Goal: Contribute content: Add original content to the website for others to see

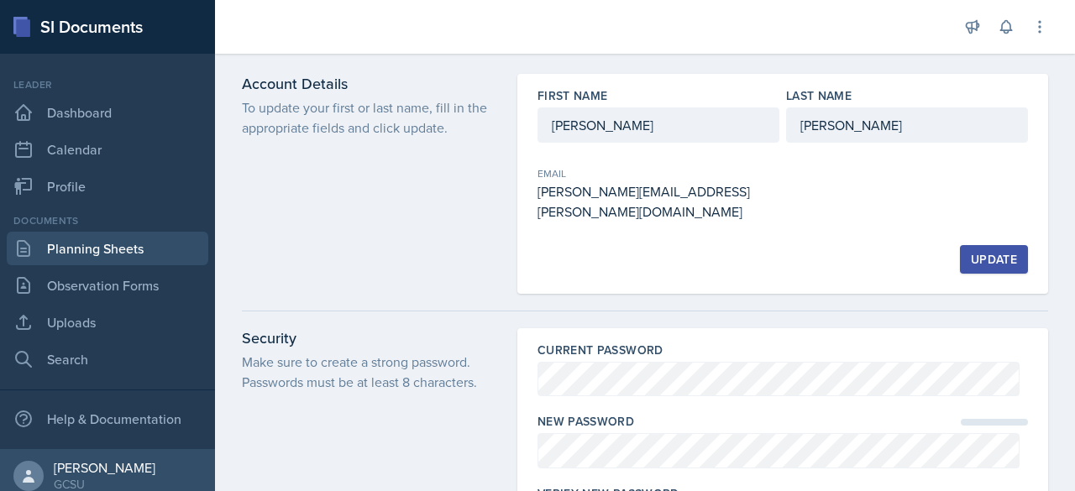
click at [109, 244] on link "Planning Sheets" at bounding box center [108, 249] width 202 height 34
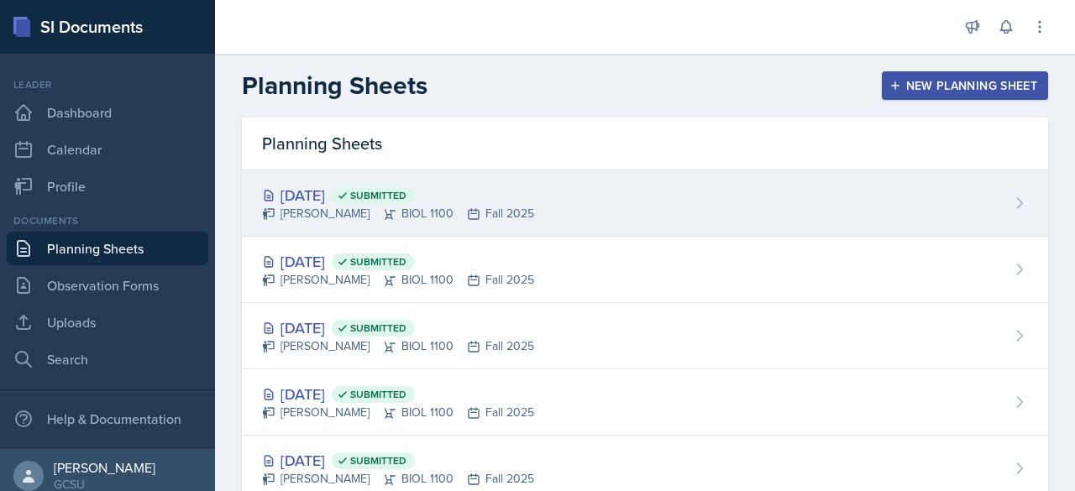
click at [343, 202] on div "[DATE] Submitted" at bounding box center [398, 195] width 272 height 23
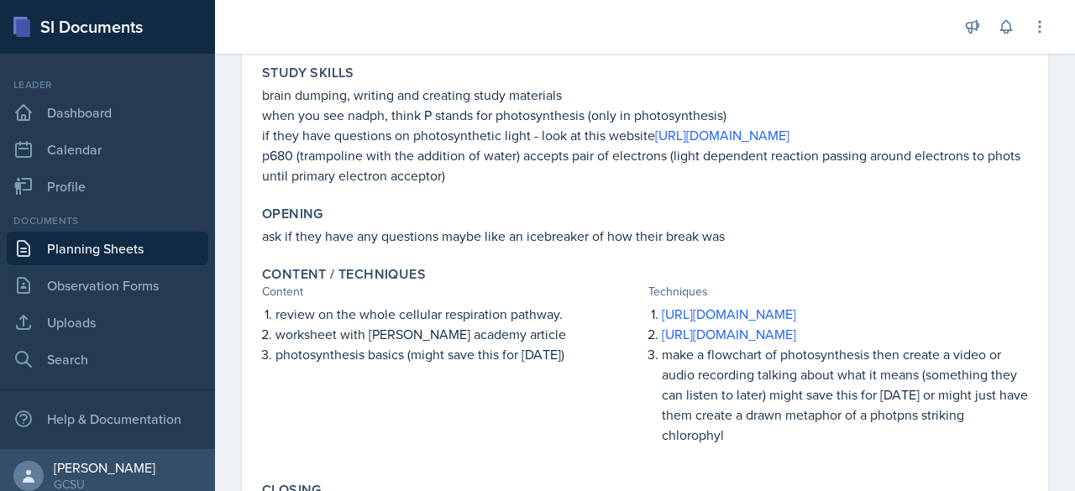
scroll to position [259, 0]
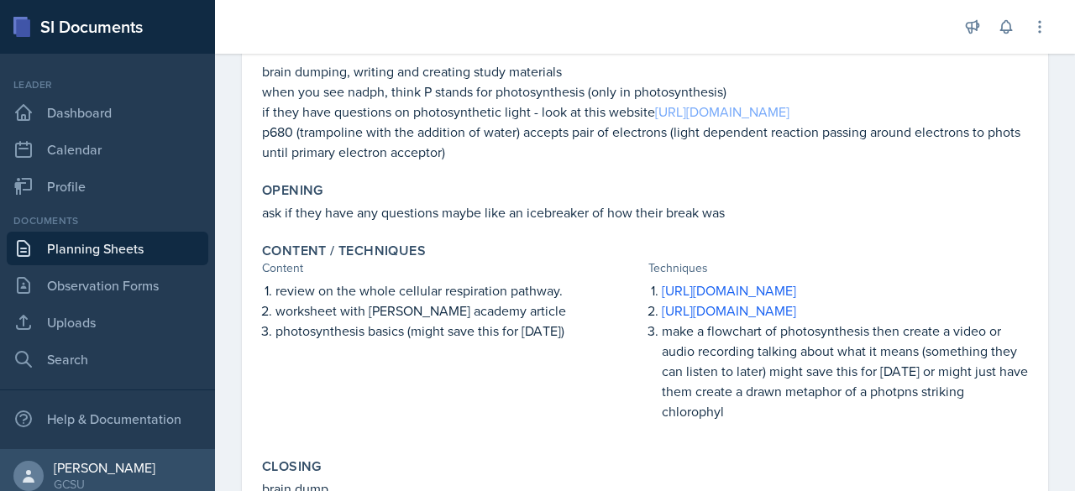
click at [742, 121] on link "[URL][DOMAIN_NAME]" at bounding box center [722, 111] width 134 height 18
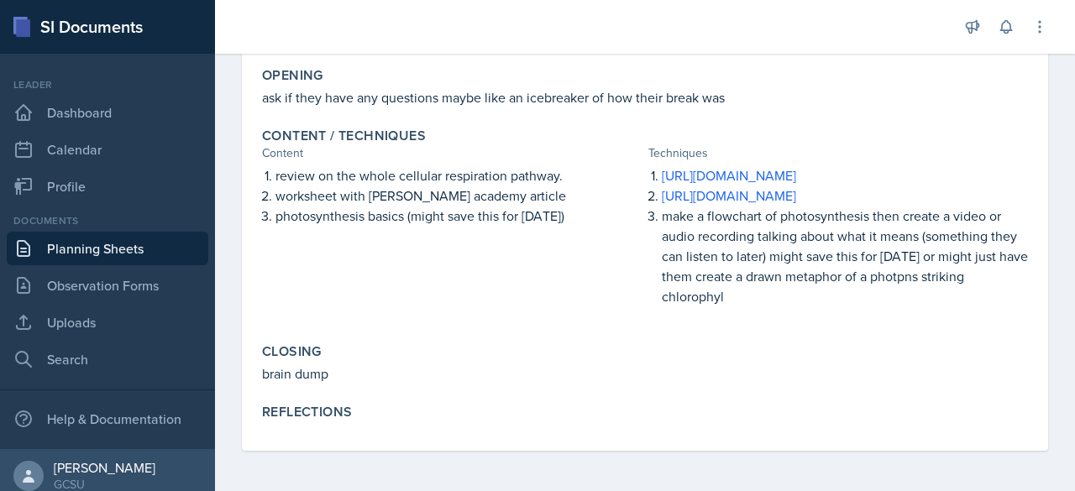
scroll to position [438, 0]
click at [816, 323] on p at bounding box center [838, 314] width 380 height 17
click at [731, 306] on p "make a flowchart of photosynthesis then create a video or audio recording talki…" at bounding box center [845, 256] width 366 height 101
click at [714, 306] on p "make a flowchart of photosynthesis then create a video or audio recording talki…" at bounding box center [845, 256] width 366 height 101
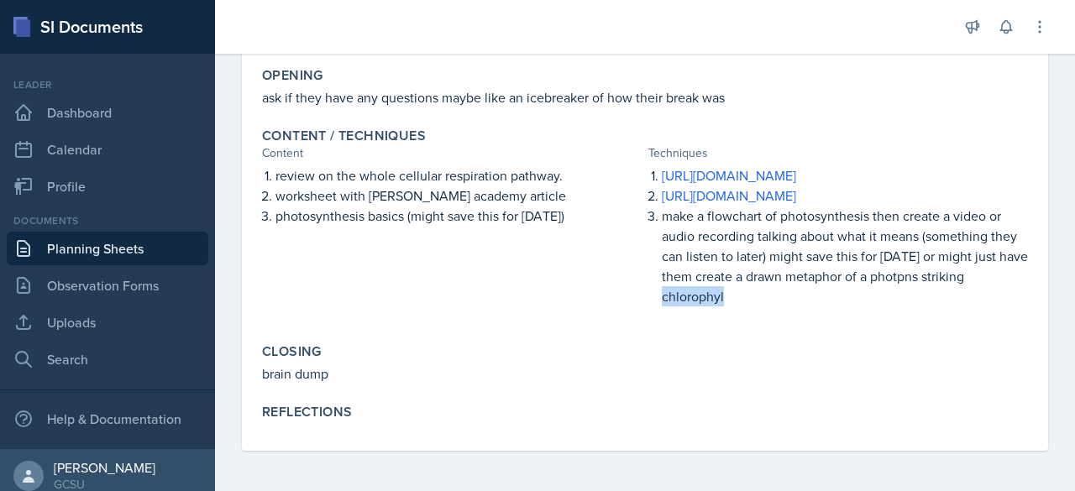
click at [714, 306] on p "make a flowchart of photosynthesis then create a video or audio recording talki…" at bounding box center [845, 256] width 366 height 101
click at [731, 306] on p "make a flowchart of photosynthesis then create a video or audio recording talki…" at bounding box center [845, 256] width 366 height 101
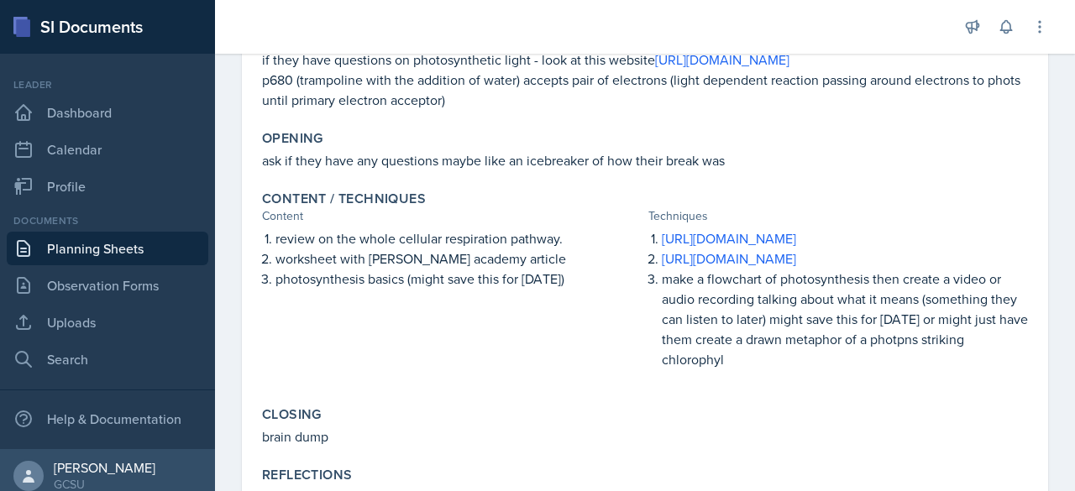
scroll to position [23, 0]
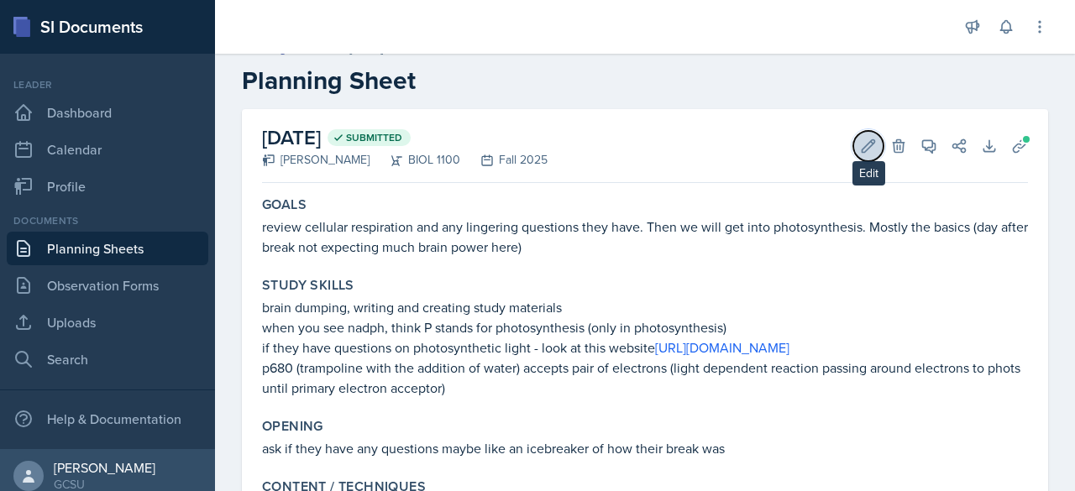
click at [860, 145] on icon at bounding box center [868, 146] width 17 height 17
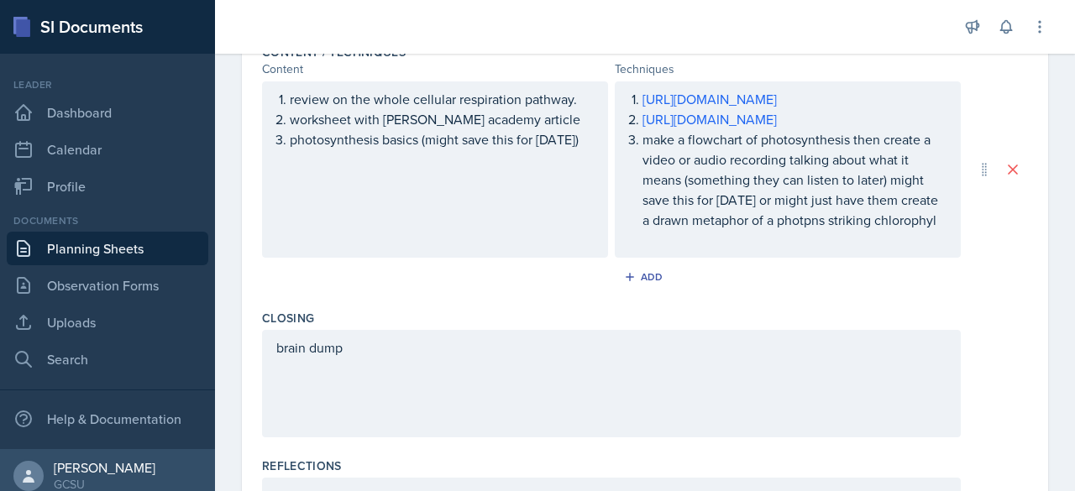
scroll to position [613, 0]
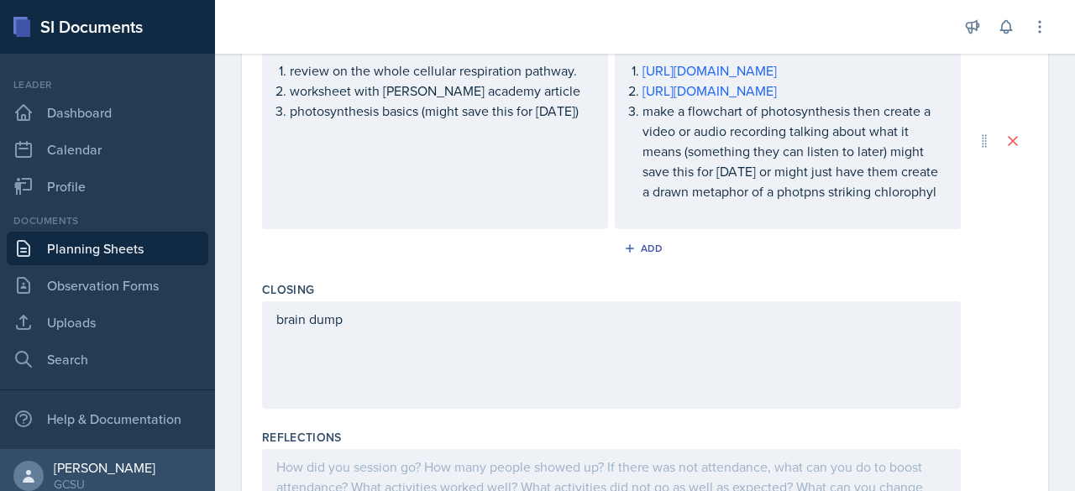
click at [715, 202] on p "make a flowchart of photosynthesis then create a video or audio recording talki…" at bounding box center [794, 151] width 304 height 101
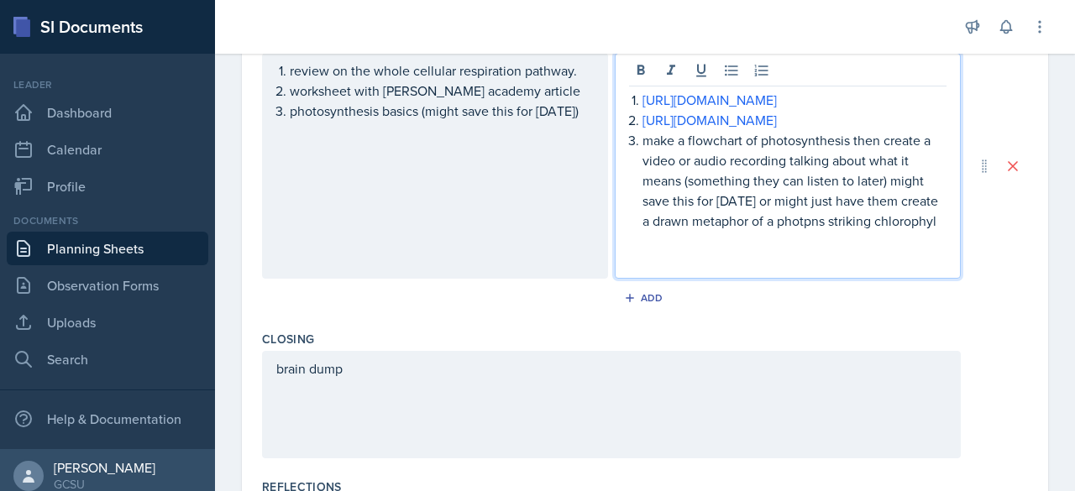
click at [657, 271] on p at bounding box center [787, 261] width 317 height 20
click at [87, 322] on link "Uploads" at bounding box center [108, 323] width 202 height 34
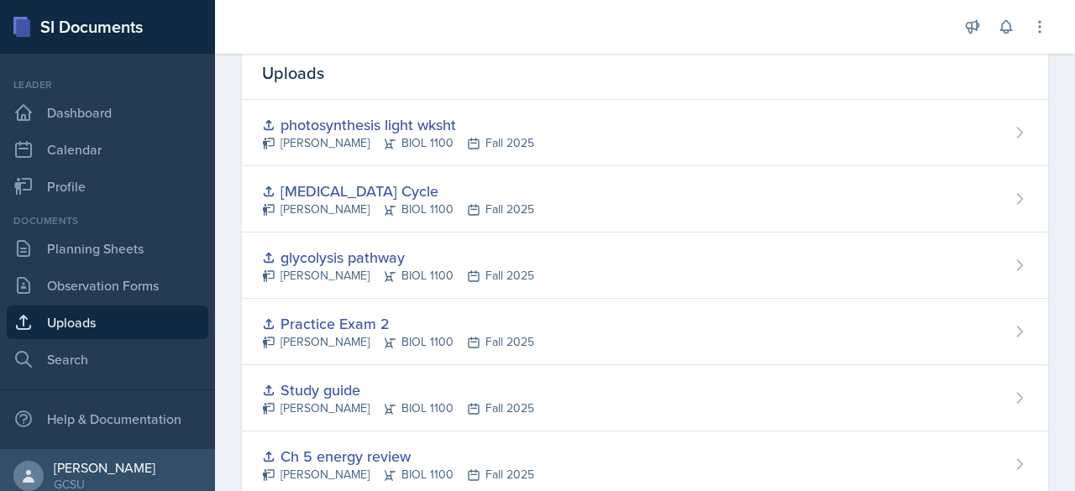
scroll to position [6, 0]
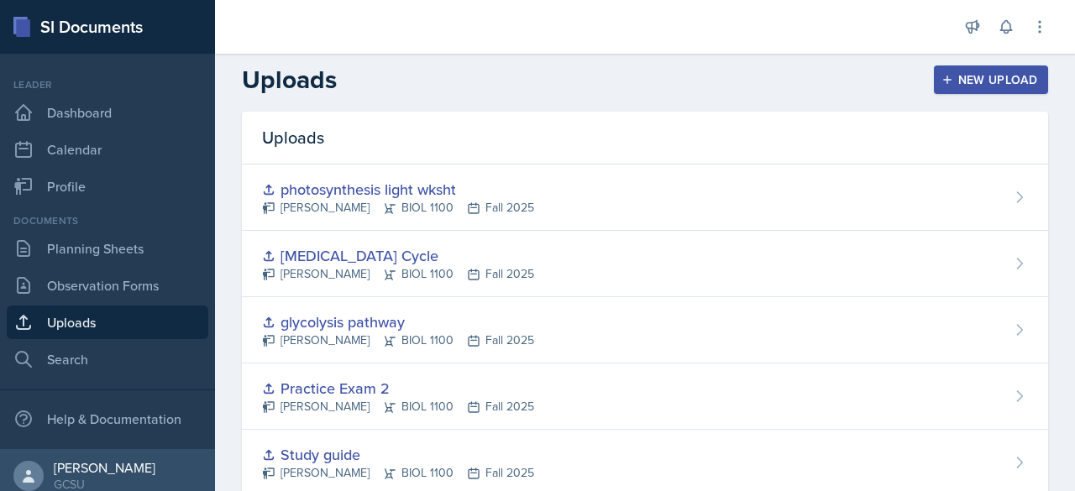
click at [960, 73] on div "New Upload" at bounding box center [991, 79] width 93 height 13
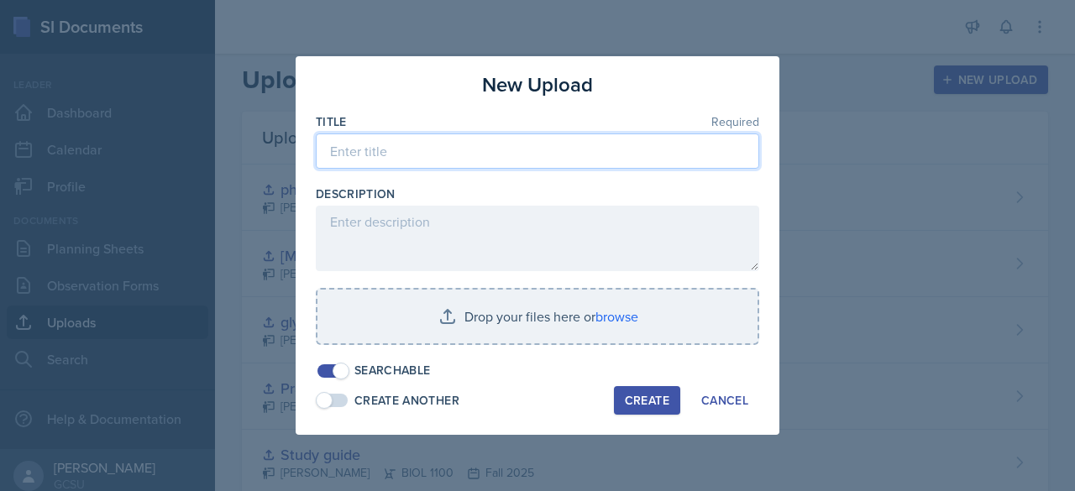
click at [574, 159] on input at bounding box center [537, 151] width 443 height 35
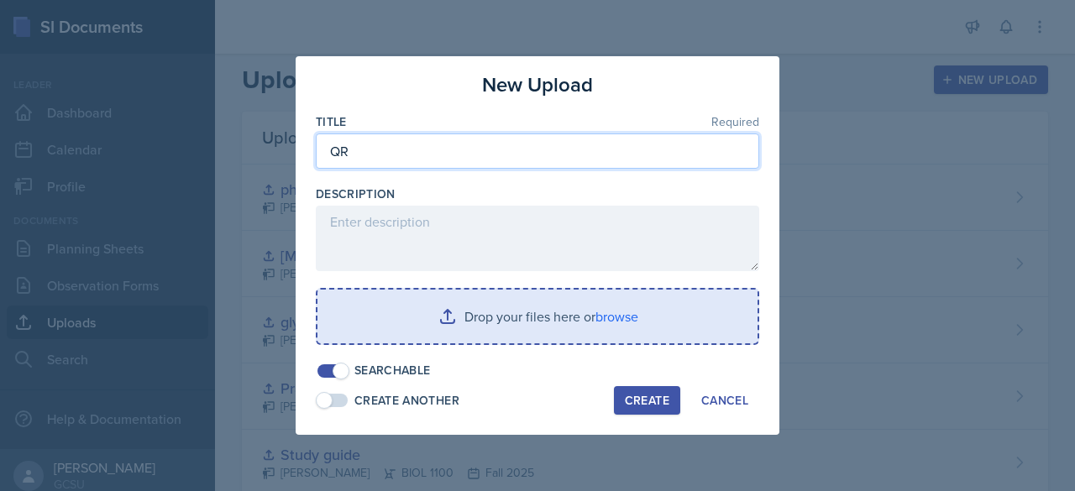
type input "QR"
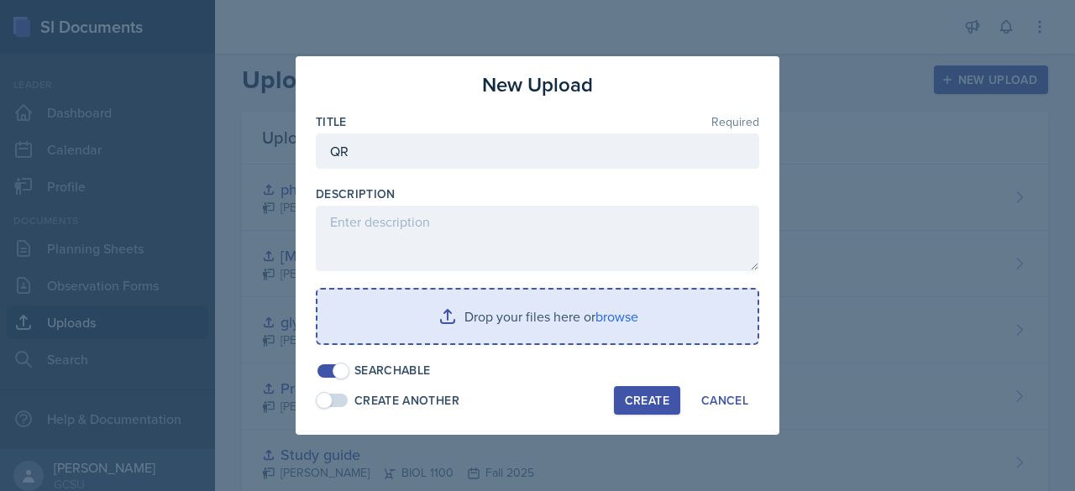
click at [532, 327] on input "file" at bounding box center [537, 317] width 440 height 54
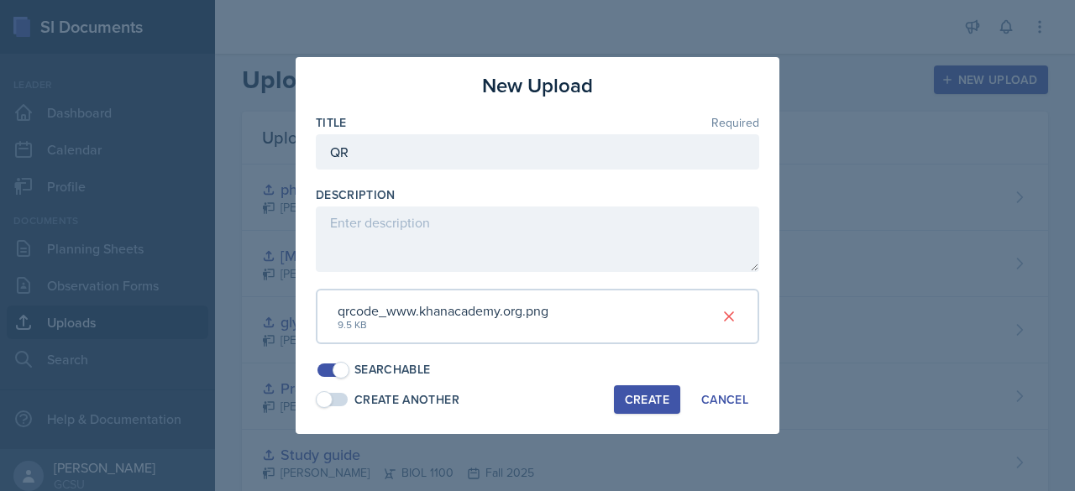
click at [642, 399] on div "Create" at bounding box center [647, 399] width 45 height 13
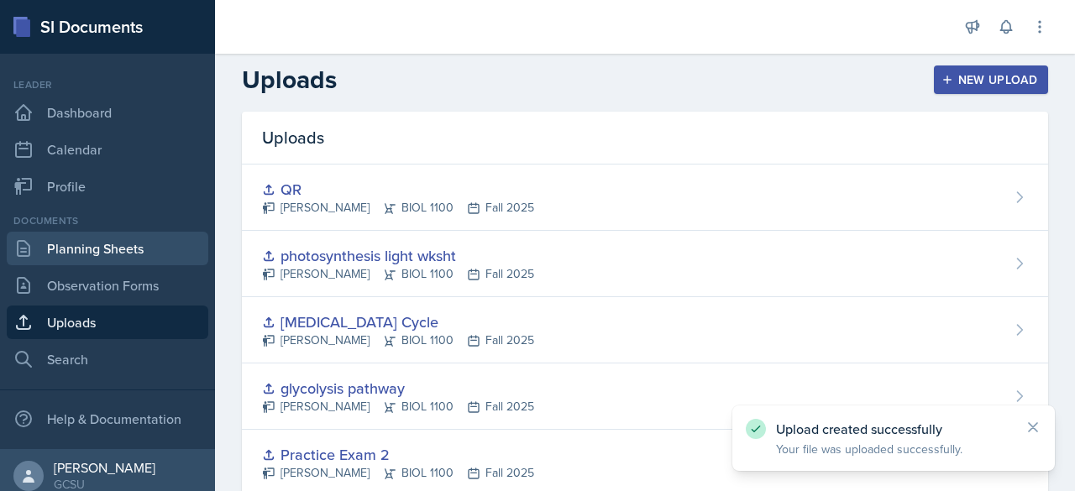
click at [129, 249] on link "Planning Sheets" at bounding box center [108, 249] width 202 height 34
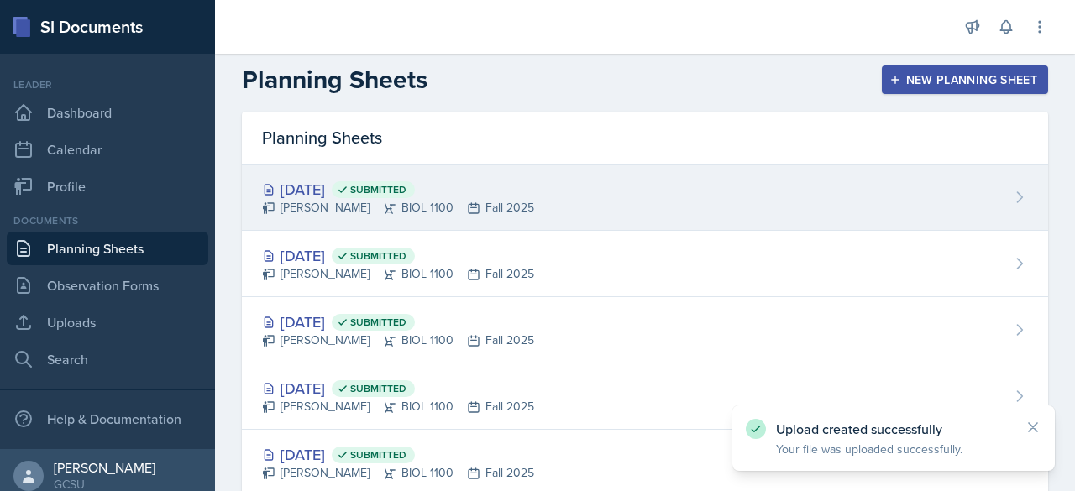
click at [291, 192] on div "[DATE] Submitted" at bounding box center [398, 189] width 272 height 23
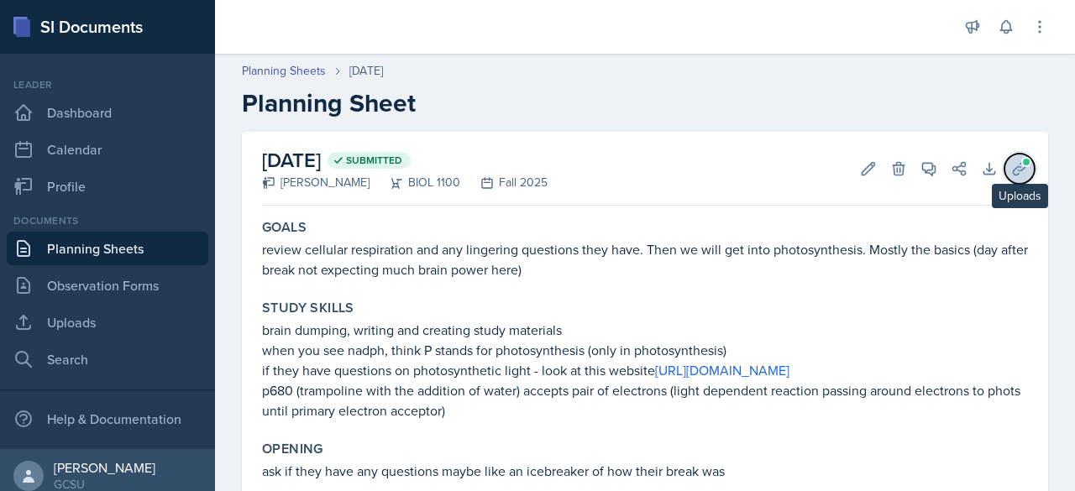
click at [1011, 163] on icon at bounding box center [1019, 168] width 17 height 17
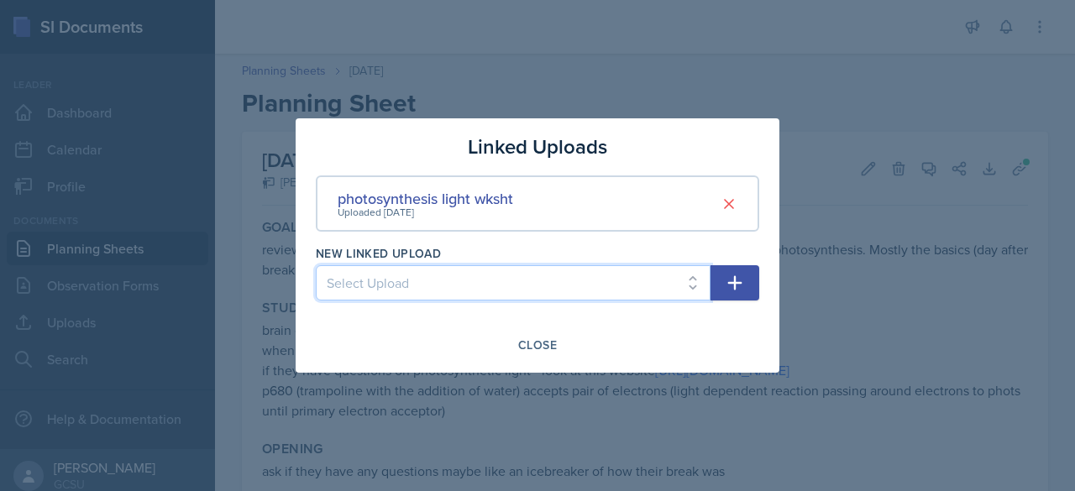
click at [692, 280] on select "Select Upload [MEDICAL_DATA] to organ Chapter 5 review Ch 5 energy review Study…" at bounding box center [513, 282] width 395 height 35
select select "f4b3a9dd-8d64-402d-8e16-a91ace883a02"
click at [316, 265] on select "Select Upload [MEDICAL_DATA] to organ Chapter 5 review Ch 5 energy review Study…" at bounding box center [513, 282] width 395 height 35
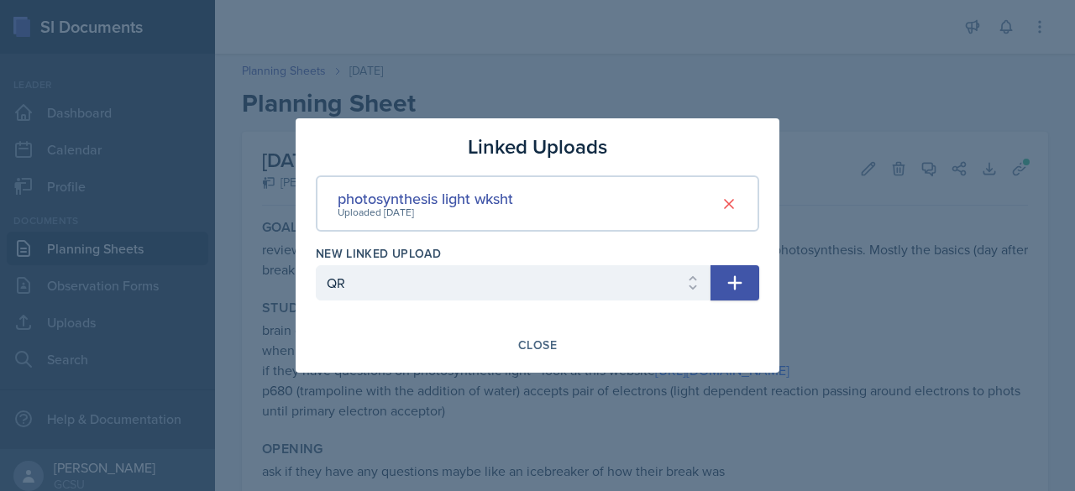
click at [737, 274] on icon "button" at bounding box center [735, 283] width 20 height 20
select select
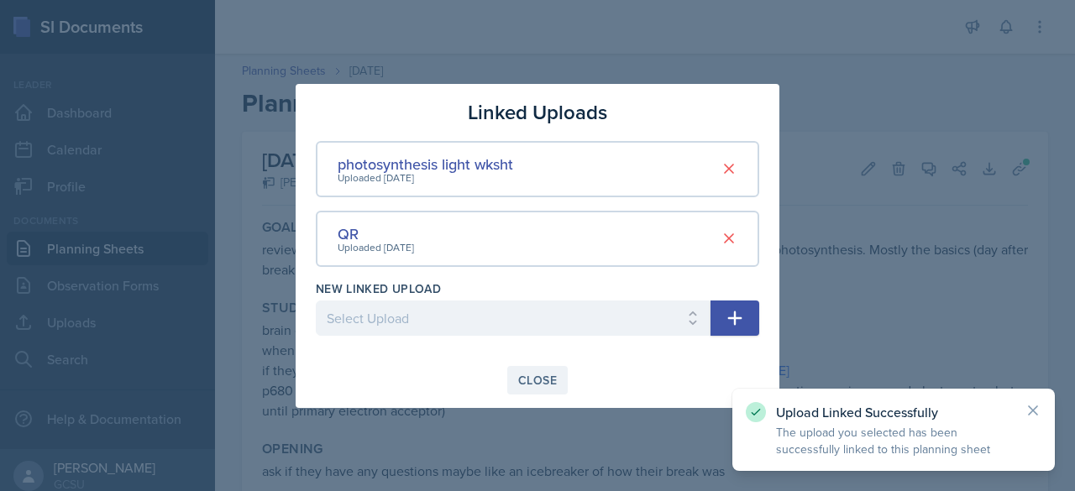
click at [557, 382] on button "Close" at bounding box center [537, 380] width 60 height 29
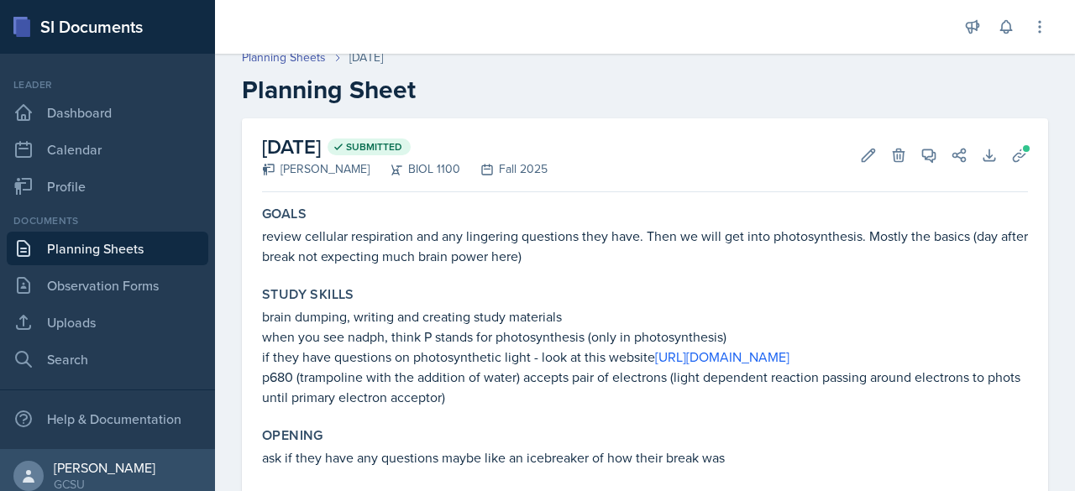
scroll to position [69, 0]
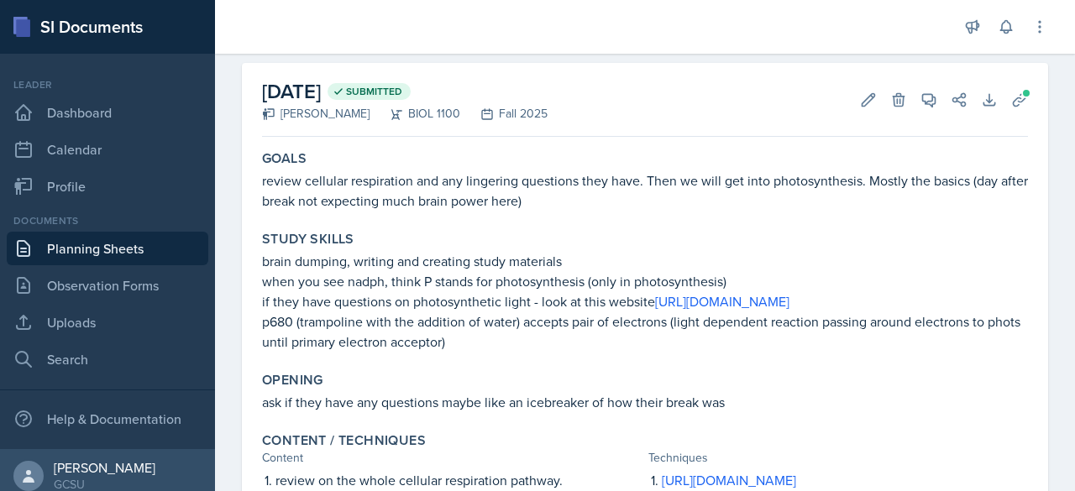
drag, startPoint x: 1056, startPoint y: 122, endPoint x: 1052, endPoint y: 84, distance: 38.0
click at [1052, 84] on div "[DATE] Submitted [PERSON_NAME] BIOL 1100 Fall 2025 Edit Delete View Comments Co…" at bounding box center [645, 438] width 860 height 750
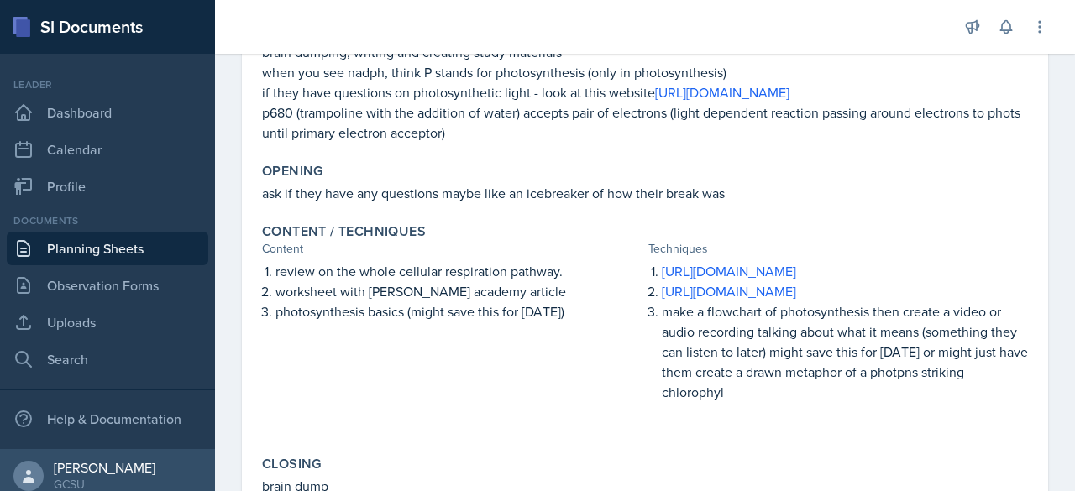
scroll to position [276, 0]
